Goal: Transaction & Acquisition: Download file/media

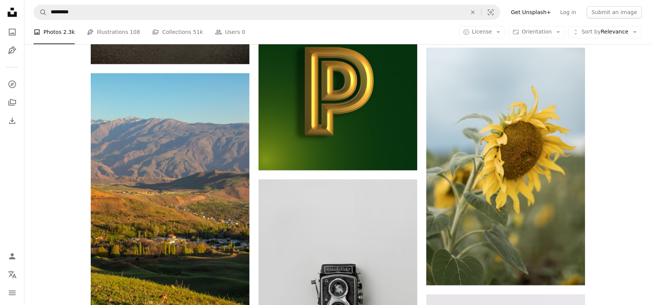
scroll to position [953, 0]
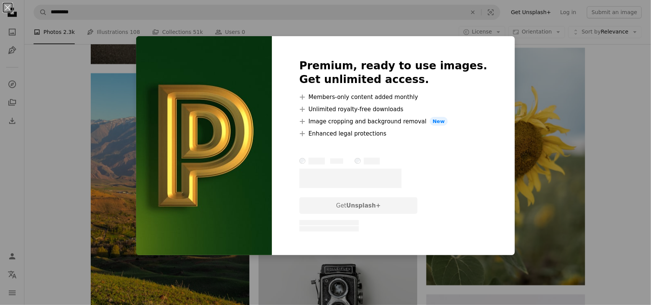
click at [521, 77] on div "An X shape Premium, ready to use images. Get unlimited access. A plus sign Memb…" at bounding box center [325, 152] width 651 height 305
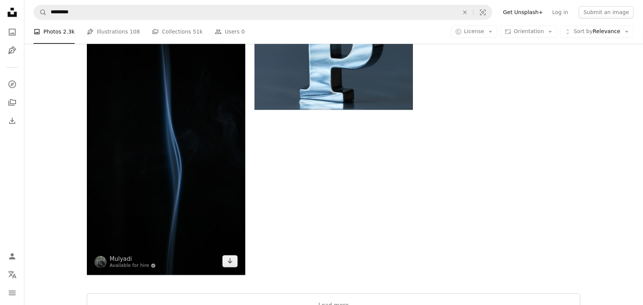
scroll to position [1429, 0]
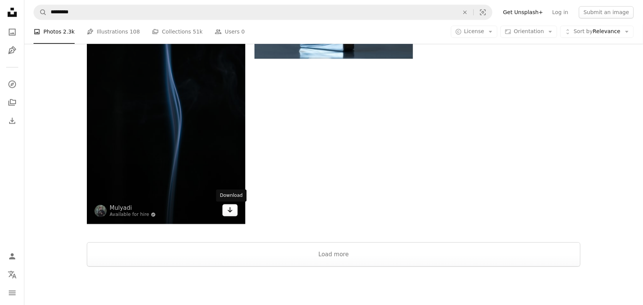
click at [231, 210] on icon "Arrow pointing down" at bounding box center [230, 209] width 6 height 9
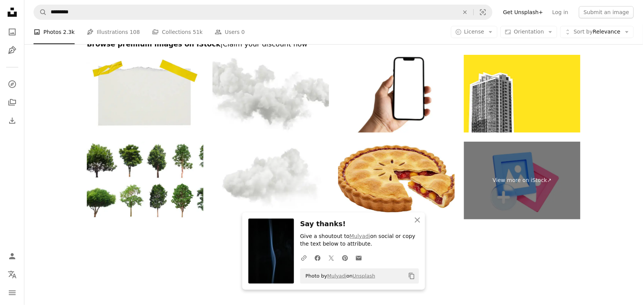
scroll to position [1699, 0]
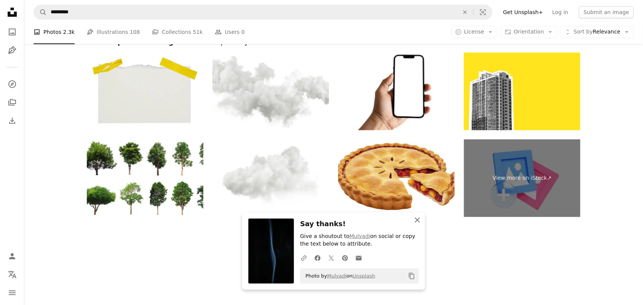
click at [416, 217] on icon "An X shape" at bounding box center [417, 220] width 9 height 9
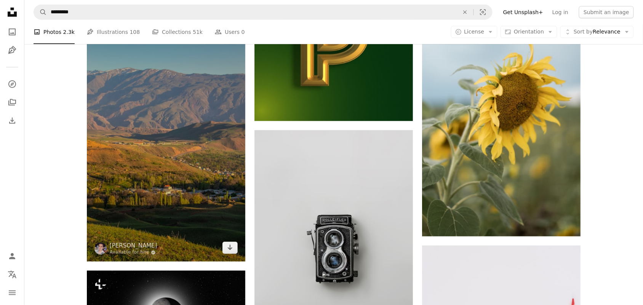
scroll to position [984, 0]
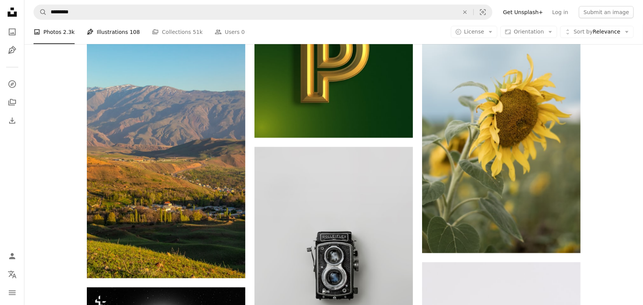
click at [105, 31] on link "Pen Tool Illustrations 108" at bounding box center [113, 32] width 53 height 24
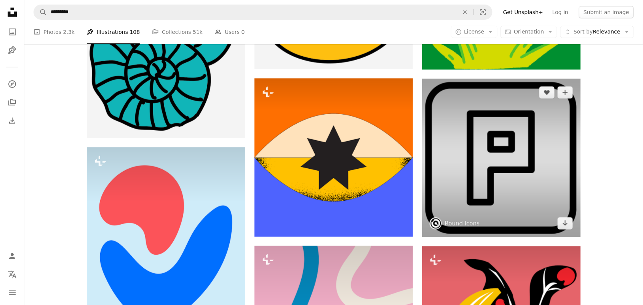
scroll to position [1001, 0]
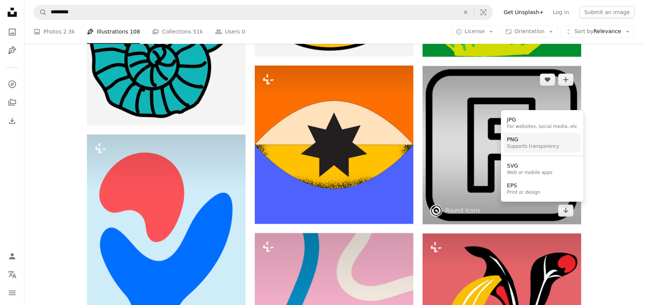
click at [524, 146] on div "Supports transparency" at bounding box center [533, 147] width 52 height 6
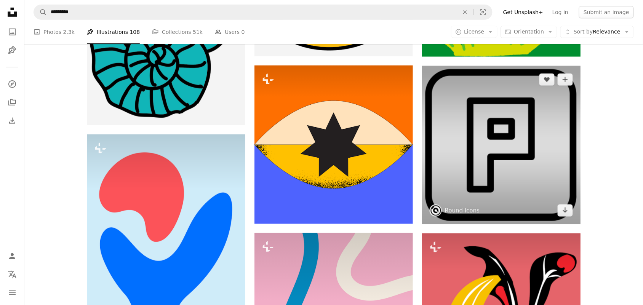
scroll to position [0, 0]
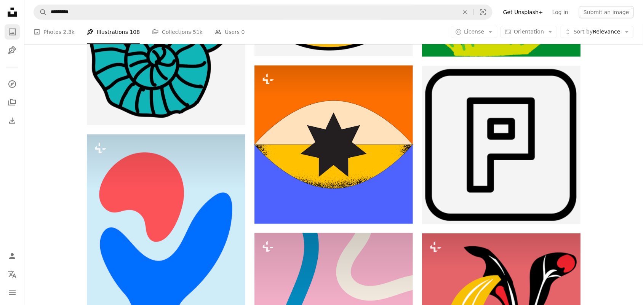
click at [14, 31] on icon "Photos" at bounding box center [12, 32] width 7 height 7
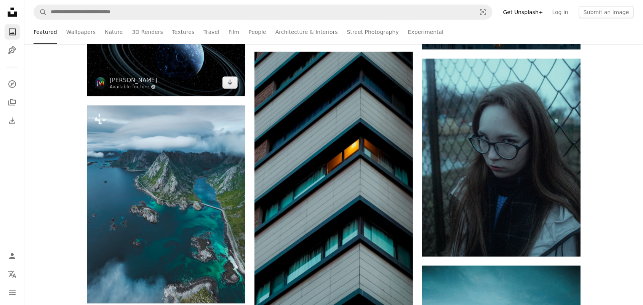
scroll to position [953, 0]
click at [225, 89] on link "Arrow pointing down" at bounding box center [230, 83] width 15 height 12
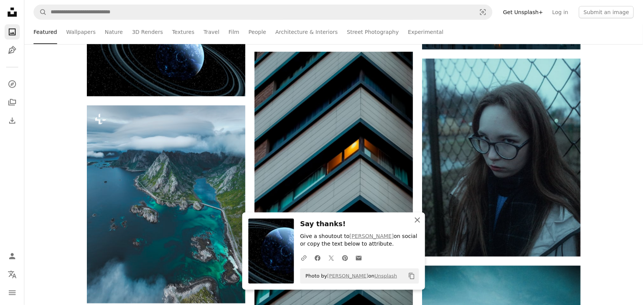
click at [417, 216] on icon "An X shape" at bounding box center [417, 220] width 9 height 9
click at [415, 218] on icon "An X shape" at bounding box center [417, 220] width 9 height 9
click at [414, 218] on icon "An X shape" at bounding box center [417, 220] width 9 height 9
click at [417, 218] on icon "button" at bounding box center [417, 220] width 5 height 5
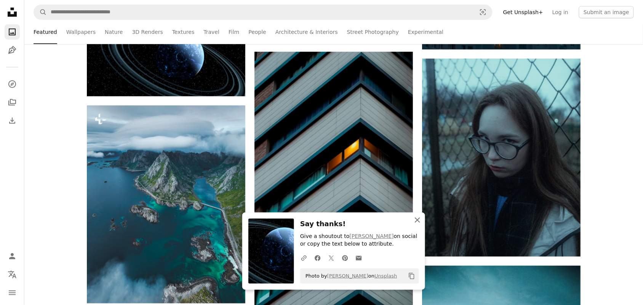
scroll to position [1525, 0]
click at [416, 218] on icon "button" at bounding box center [417, 220] width 5 height 5
click at [415, 219] on icon "An X shape" at bounding box center [417, 220] width 9 height 9
click at [415, 218] on icon "An X shape" at bounding box center [417, 220] width 9 height 9
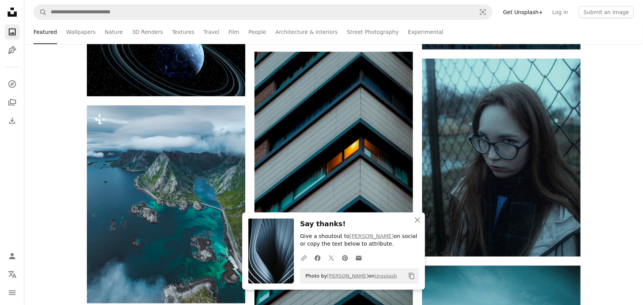
scroll to position [5670, 0]
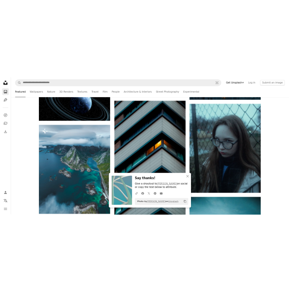
scroll to position [7715, 0]
